Goal: Task Accomplishment & Management: Use online tool/utility

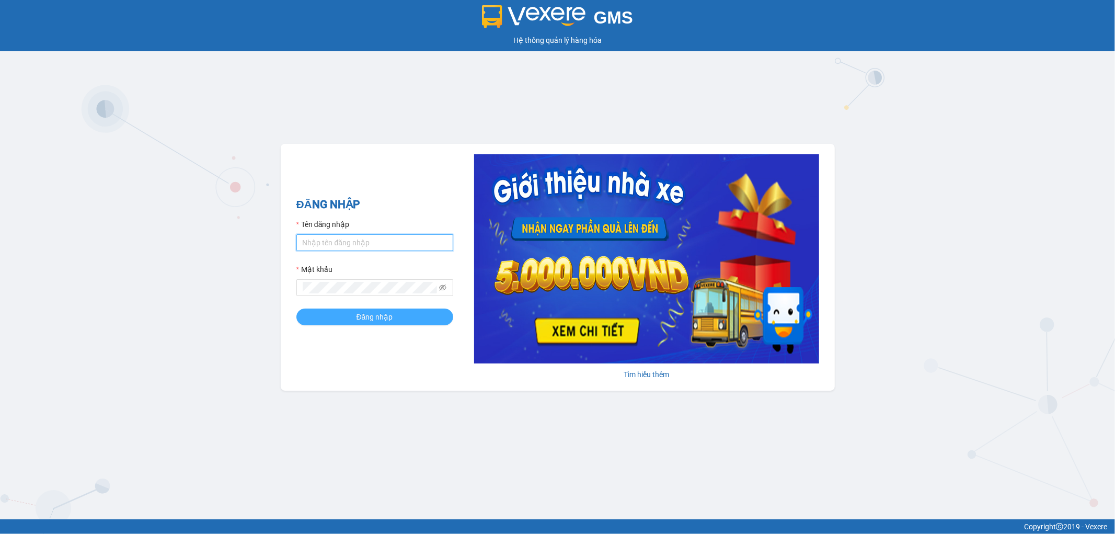
type input "nhi.dalatoi"
click at [337, 312] on button "Đăng nhập" at bounding box center [374, 316] width 157 height 17
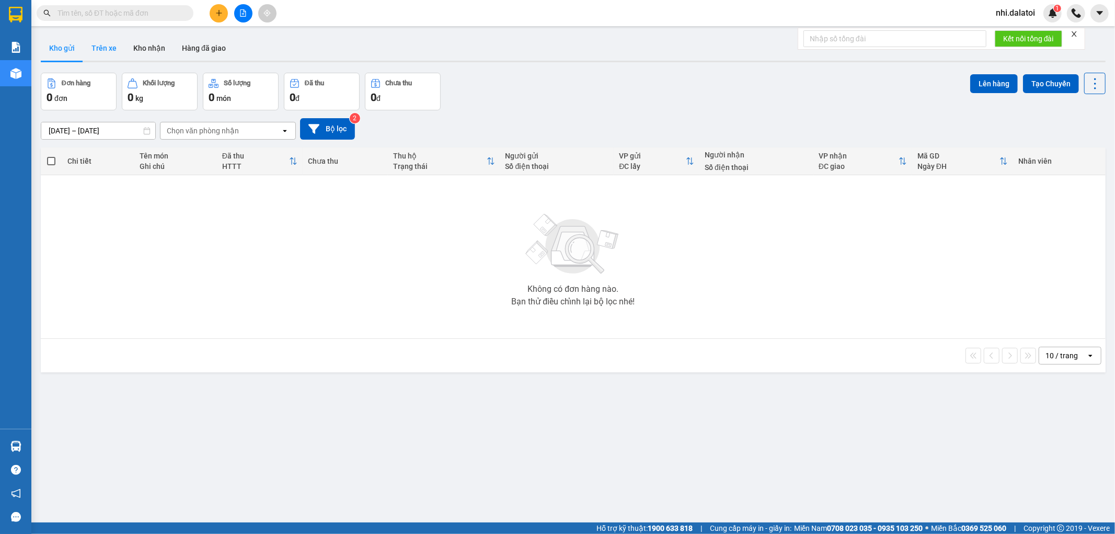
click at [98, 49] on button "Trên xe" at bounding box center [104, 48] width 42 height 25
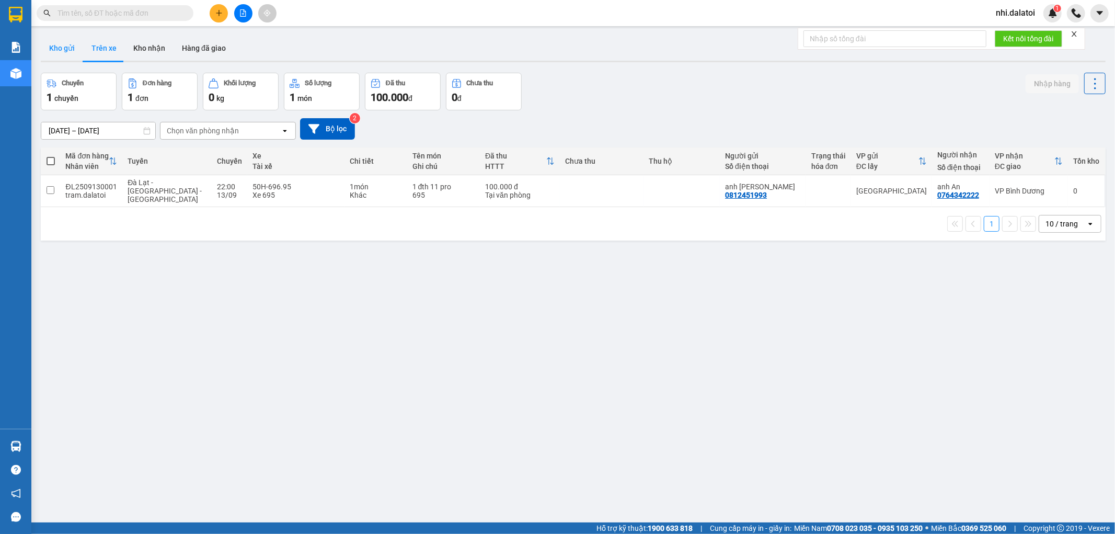
click at [72, 42] on button "Kho gửi" at bounding box center [62, 48] width 42 height 25
